Goal: Check status: Check status

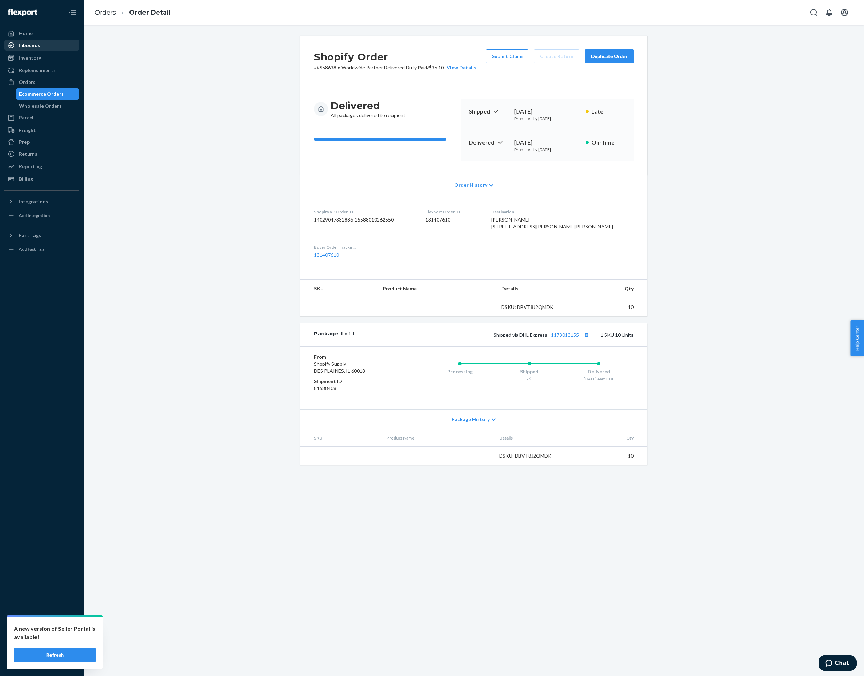
click at [40, 45] on div "Inbounds" at bounding box center [42, 45] width 74 height 10
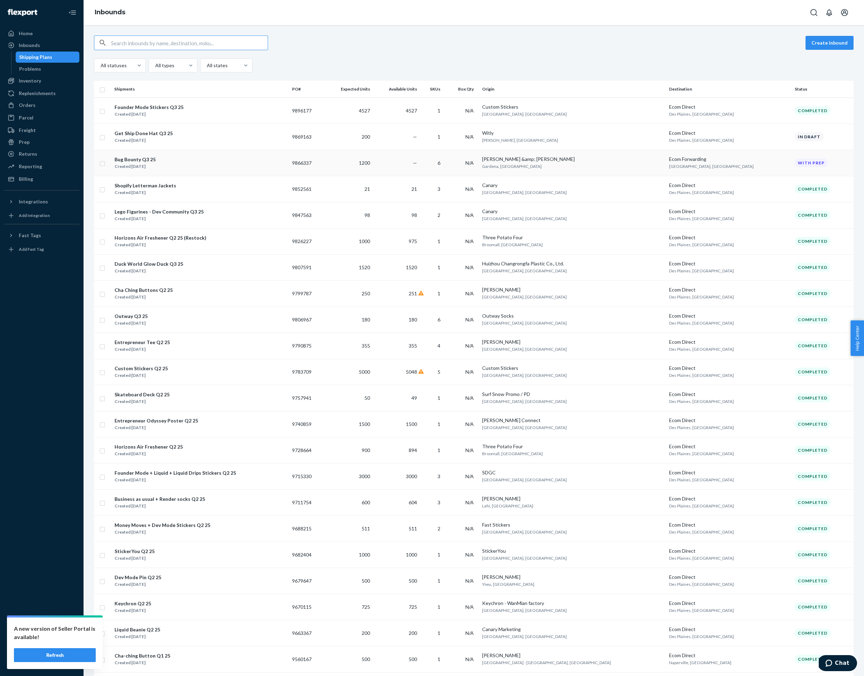
click at [143, 158] on div "Bug Bounty Q3 25" at bounding box center [135, 159] width 41 height 7
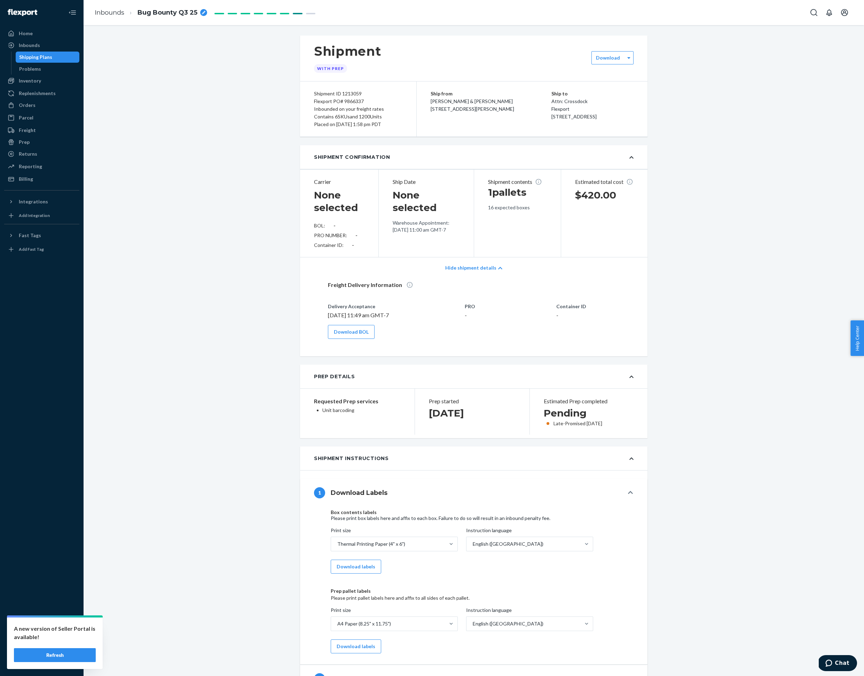
click at [69, 648] on button "Refresh" at bounding box center [55, 655] width 82 height 14
